Goal: Check status: Check status

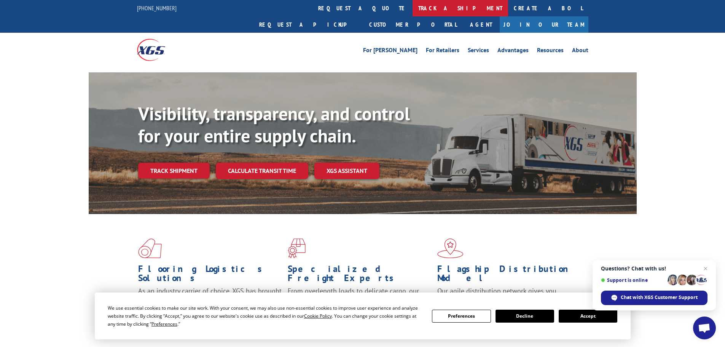
click at [412, 8] on link "track a shipment" at bounding box center [459, 8] width 95 height 16
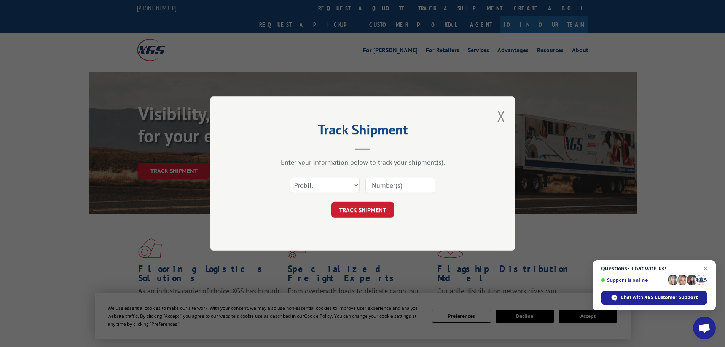
click at [387, 188] on input at bounding box center [400, 185] width 70 height 16
paste input "6451229"
type input "6451229"
click at [386, 203] on button "TRACK SHIPMENT" at bounding box center [362, 210] width 62 height 16
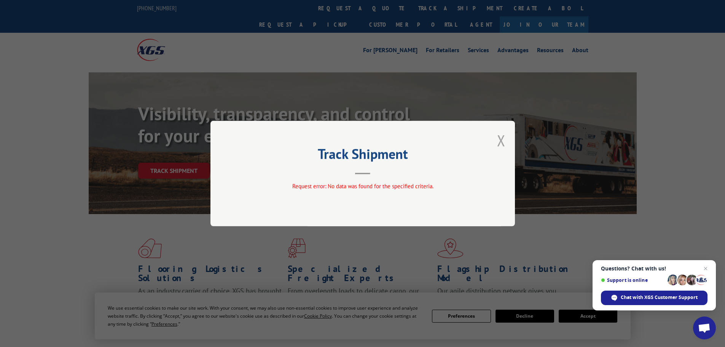
click at [502, 141] on button "Close modal" at bounding box center [501, 140] width 8 height 20
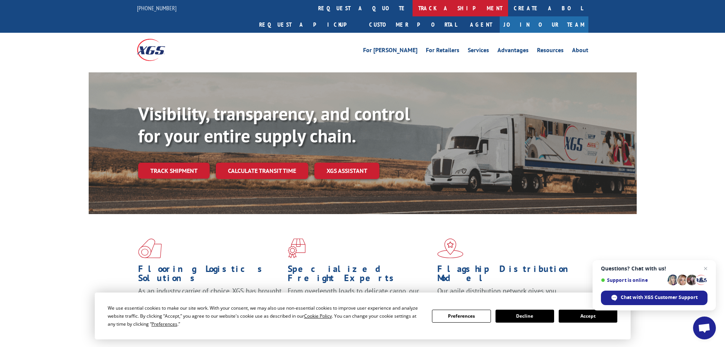
click at [412, 9] on link "track a shipment" at bounding box center [459, 8] width 95 height 16
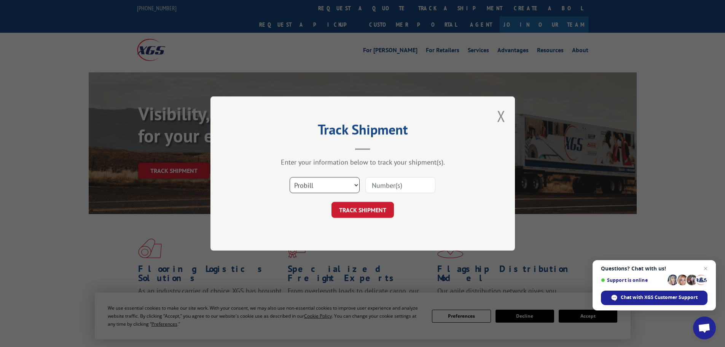
click at [336, 188] on select "Select category... Probill BOL PO" at bounding box center [325, 185] width 70 height 16
select select "bol"
click at [290, 177] on select "Select category... Probill BOL PO" at bounding box center [325, 185] width 70 height 16
click at [404, 189] on input at bounding box center [400, 185] width 70 height 16
paste input "5577004"
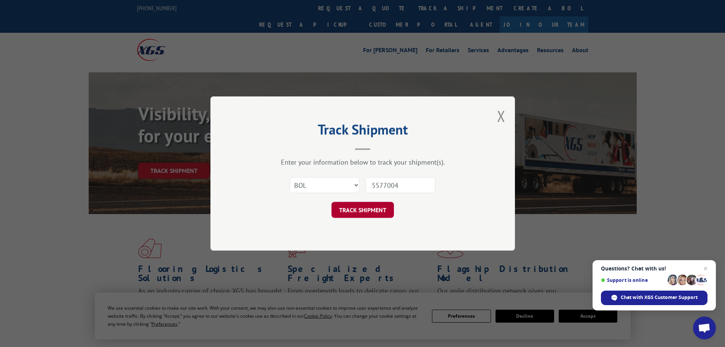
type input "5577004"
click at [372, 212] on button "TRACK SHIPMENT" at bounding box center [362, 210] width 62 height 16
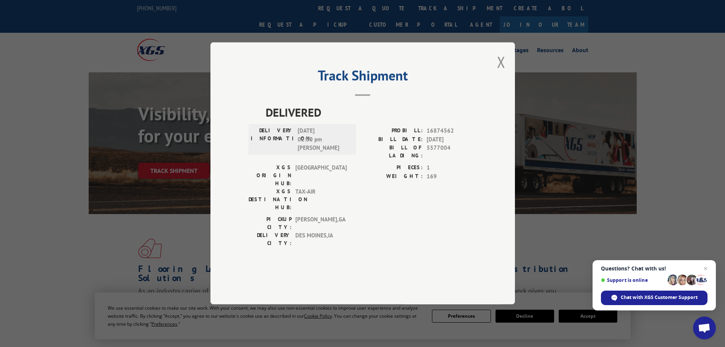
click at [504, 72] on button "Close modal" at bounding box center [501, 62] width 8 height 20
